Goal: Task Accomplishment & Management: Manage account settings

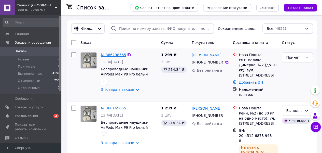
click at [118, 56] on link "№ 366298565" at bounding box center [113, 55] width 25 height 4
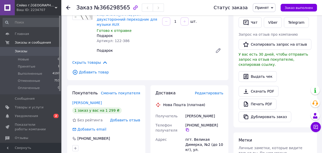
scroll to position [178, 0]
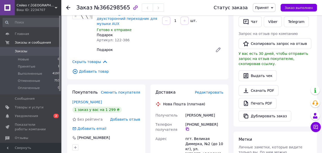
click at [190, 127] on icon at bounding box center [188, 129] width 4 height 4
drag, startPoint x: 220, startPoint y: 131, endPoint x: 192, endPoint y: 128, distance: 28.4
click at [192, 134] on div "пгт. Великая Димерка, №2 (до 10 кг), ул. [STREET_ADDRESS]" at bounding box center [205, 146] width 40 height 24
copy div "Великая Димерка"
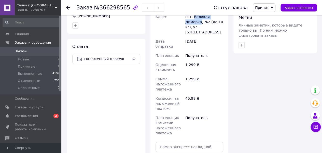
scroll to position [331, 0]
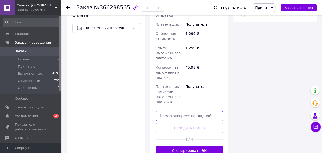
click at [198, 111] on input "text" at bounding box center [190, 116] width 68 height 10
paste input "20451269124914"
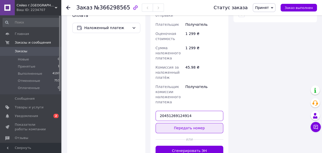
type input "20451269124914"
click at [197, 123] on button "Передать номер" at bounding box center [190, 128] width 68 height 10
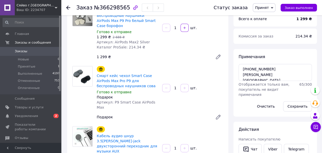
scroll to position [51, 0]
click at [243, 69] on textarea "[PHONE_NUMBER] [PERSON_NAME] [GEOGRAPHIC_DATA][GEOGRAPHIC_DATA] НП№2 (до 10 кг …" at bounding box center [275, 72] width 73 height 17
paste textarea "20451269124914"
type textarea "20451269124914 [PHONE_NUMBER] [PERSON_NAME] [GEOGRAPHIC_DATA][GEOGRAPHIC_DATA] …"
click at [297, 106] on button "Сохранить" at bounding box center [297, 106] width 29 height 10
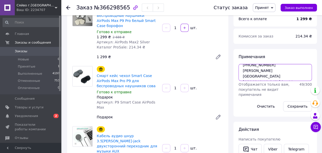
scroll to position [38, 0]
drag, startPoint x: 241, startPoint y: 68, endPoint x: 280, endPoint y: 89, distance: 43.9
click at [280, 89] on div "Примечания 20451269124914 [PHONE_NUMBER] [PERSON_NAME] [GEOGRAPHIC_DATA][GEOGRA…" at bounding box center [275, 82] width 73 height 57
click at [264, 81] on textarea "20451269124914 [PHONE_NUMBER] [PERSON_NAME] [GEOGRAPHIC_DATA][GEOGRAPHIC_DATA] …" at bounding box center [275, 72] width 73 height 17
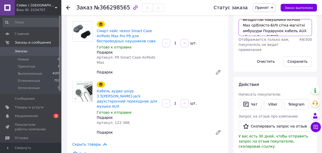
scroll to position [153, 0]
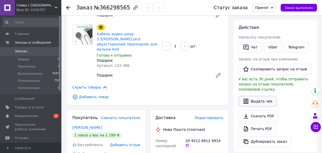
click at [261, 96] on button "Выдать чек" at bounding box center [258, 101] width 38 height 11
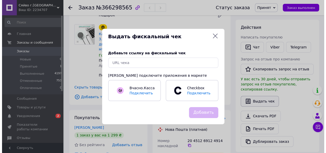
scroll to position [148, 0]
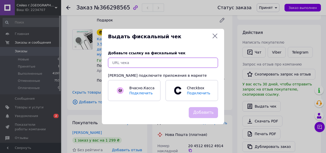
click at [158, 60] on input "text" at bounding box center [163, 63] width 110 height 10
paste input "[URL][DOMAIN_NAME]"
type input "[URL][DOMAIN_NAME]"
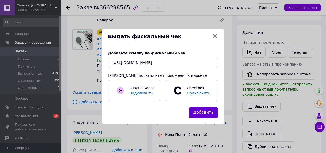
click at [204, 111] on button "Добавить" at bounding box center [203, 112] width 29 height 11
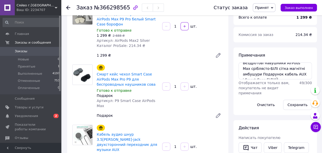
scroll to position [51, 0]
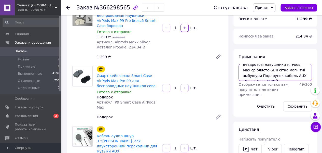
click at [290, 81] on textarea "20451269124914 [PHONE_NUMBER] [PERSON_NAME] [GEOGRAPHIC_DATA][GEOGRAPHIC_DATA] …" at bounding box center [275, 72] width 73 height 17
paste textarea "ЧЕК № mU0ZJ7THehE"
type textarea "20451269124914 [PHONE_NUMBER] [PERSON_NAME] [GEOGRAPHIC_DATA][GEOGRAPHIC_DATA] …"
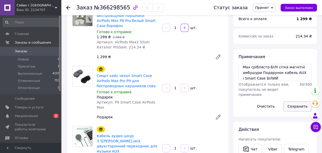
click at [293, 105] on button "Сохранить" at bounding box center [297, 106] width 29 height 10
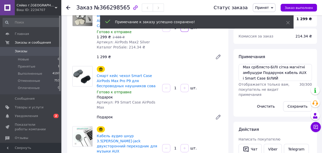
scroll to position [17, 0]
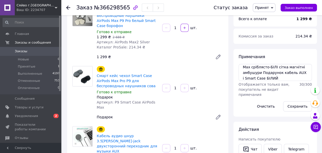
click at [69, 7] on use at bounding box center [68, 8] width 4 height 4
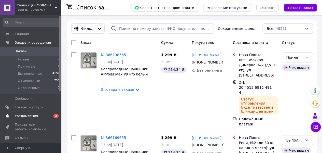
click at [43, 113] on link "Уведомления 0 2" at bounding box center [31, 116] width 63 height 9
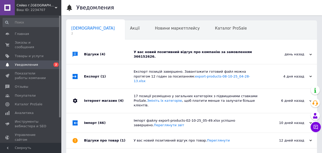
scroll to position [0, 2]
click at [224, 50] on div "У вас новий позитивний відгук про компанію за замовленням 366152626." at bounding box center [197, 54] width 127 height 9
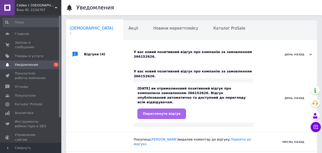
click at [166, 109] on link "Переглянути відгук" at bounding box center [162, 114] width 48 height 10
click at [155, 112] on span "Переглянути відгук" at bounding box center [162, 114] width 38 height 4
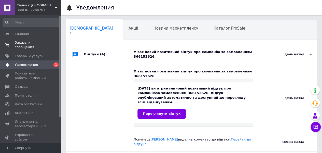
click at [37, 44] on span "Заказы и сообщения" at bounding box center [31, 44] width 32 height 9
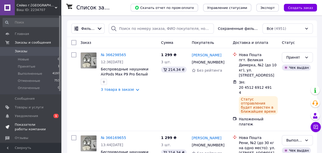
click at [35, 124] on span "Показатели работы компании" at bounding box center [31, 126] width 32 height 9
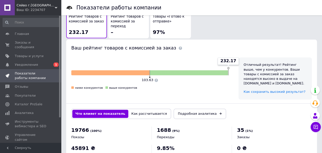
scroll to position [312, 0]
